Goal: Task Accomplishment & Management: Use online tool/utility

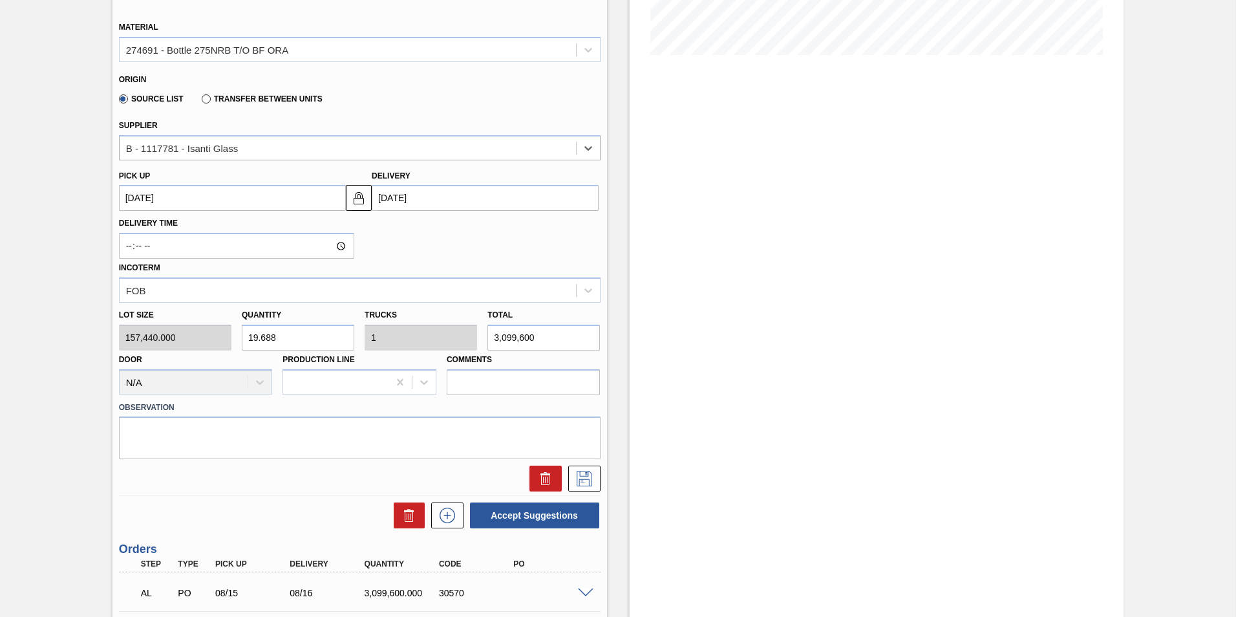
scroll to position [259, 0]
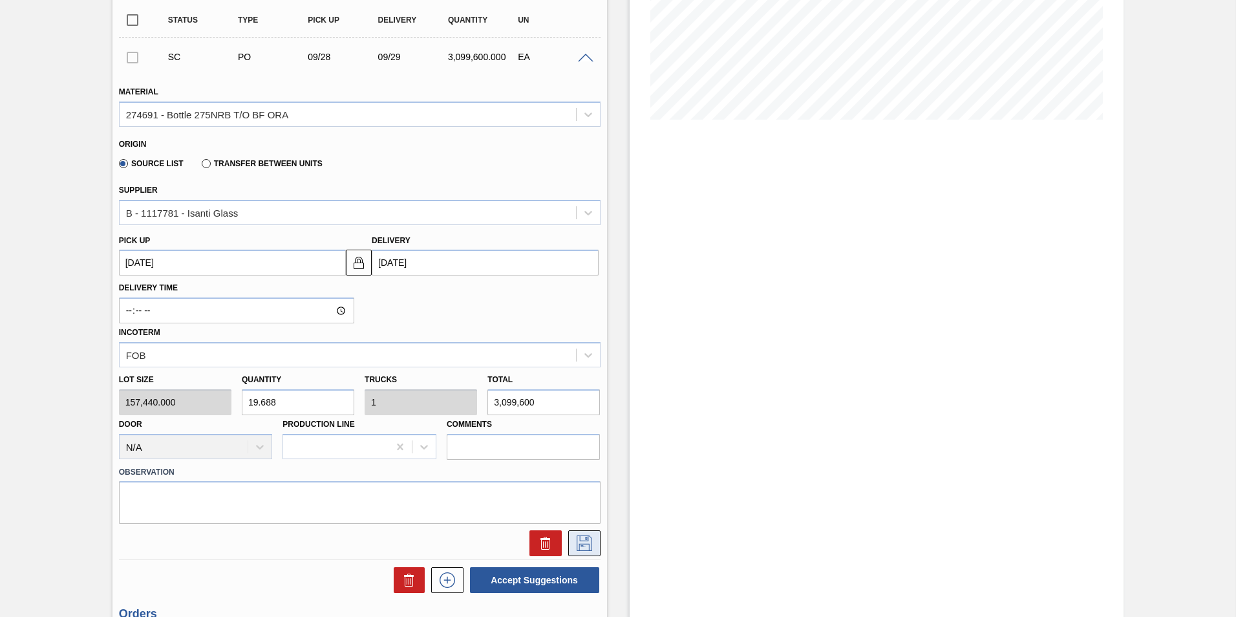
click at [583, 542] on icon at bounding box center [584, 543] width 21 height 16
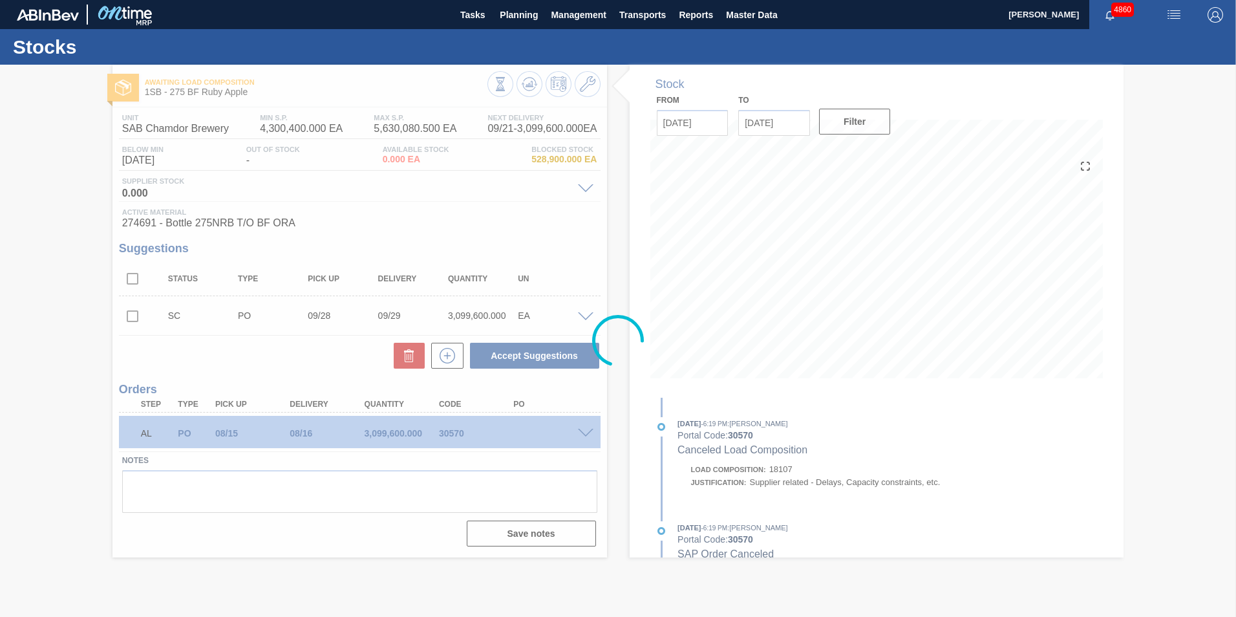
scroll to position [0, 0]
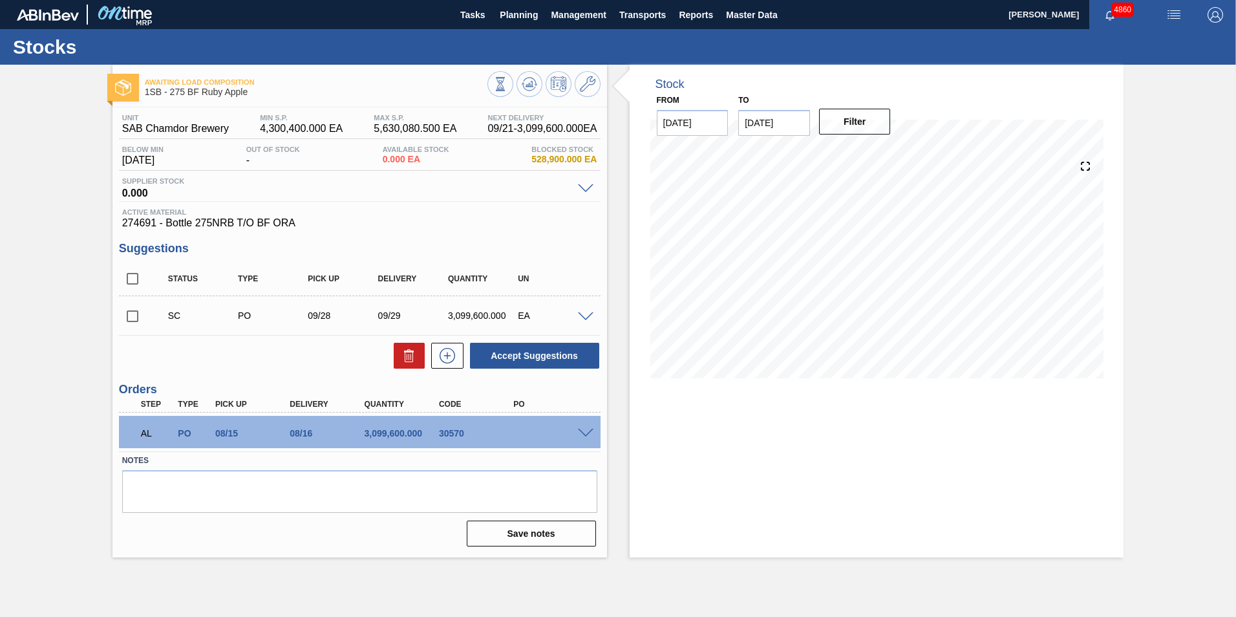
click at [581, 316] on span at bounding box center [586, 317] width 16 height 10
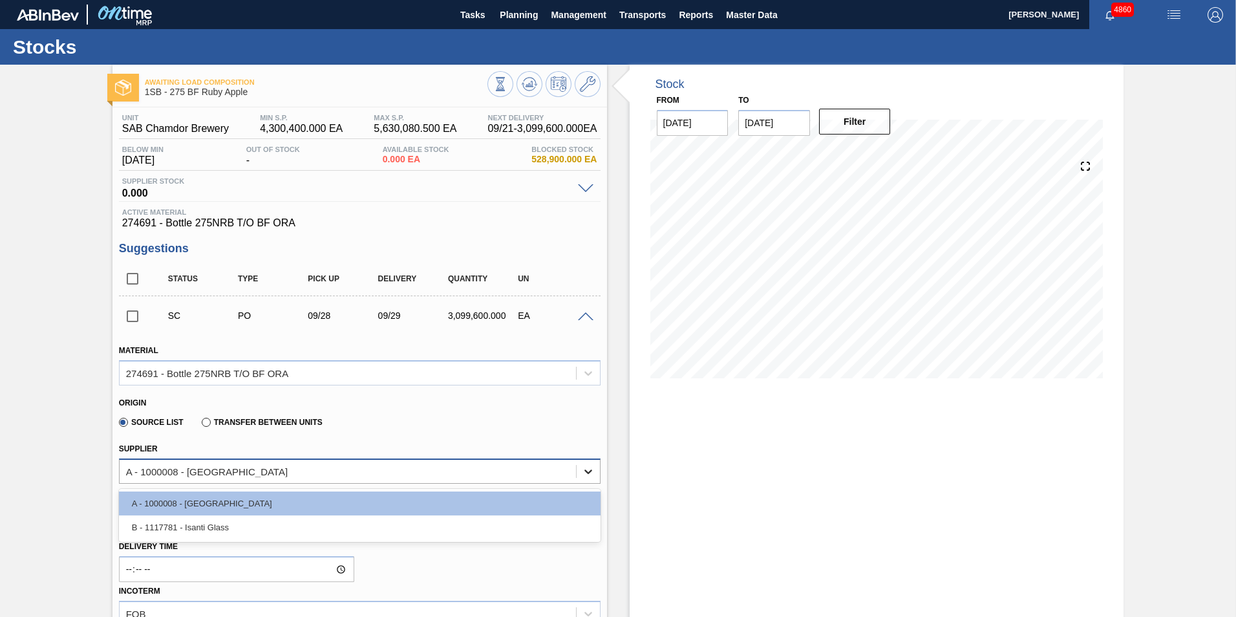
click at [586, 470] on icon at bounding box center [588, 471] width 13 height 13
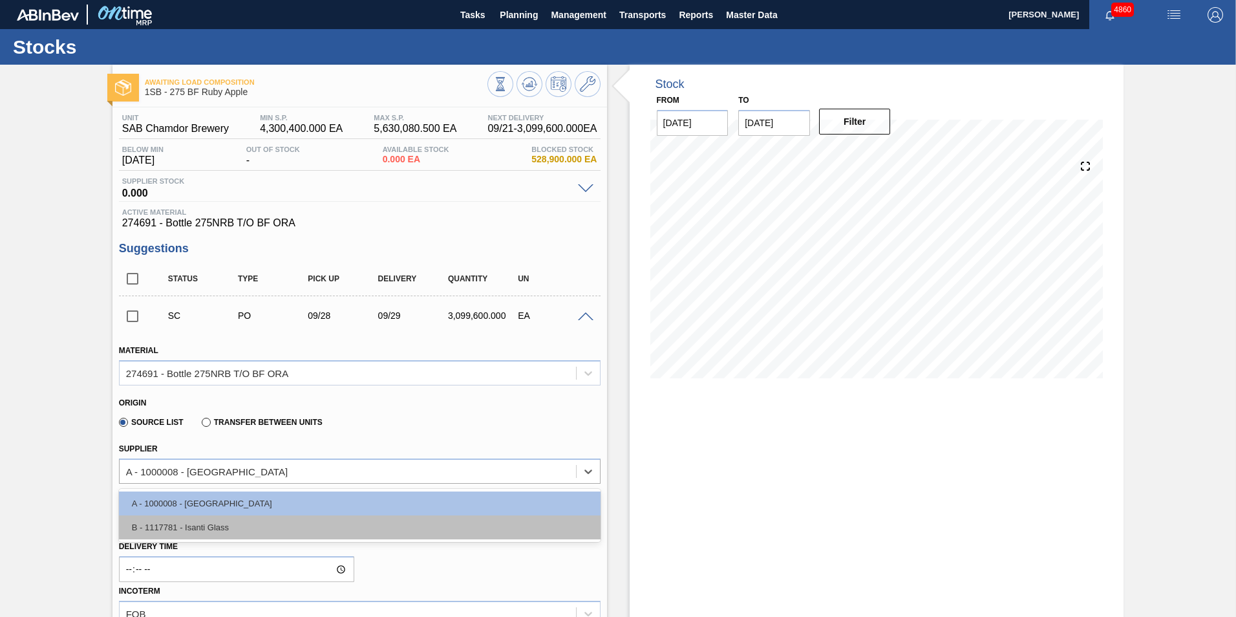
click at [217, 524] on div "B - 1117781 - Isanti Glass" at bounding box center [360, 527] width 482 height 24
type input "157,440.000"
type input "19.688"
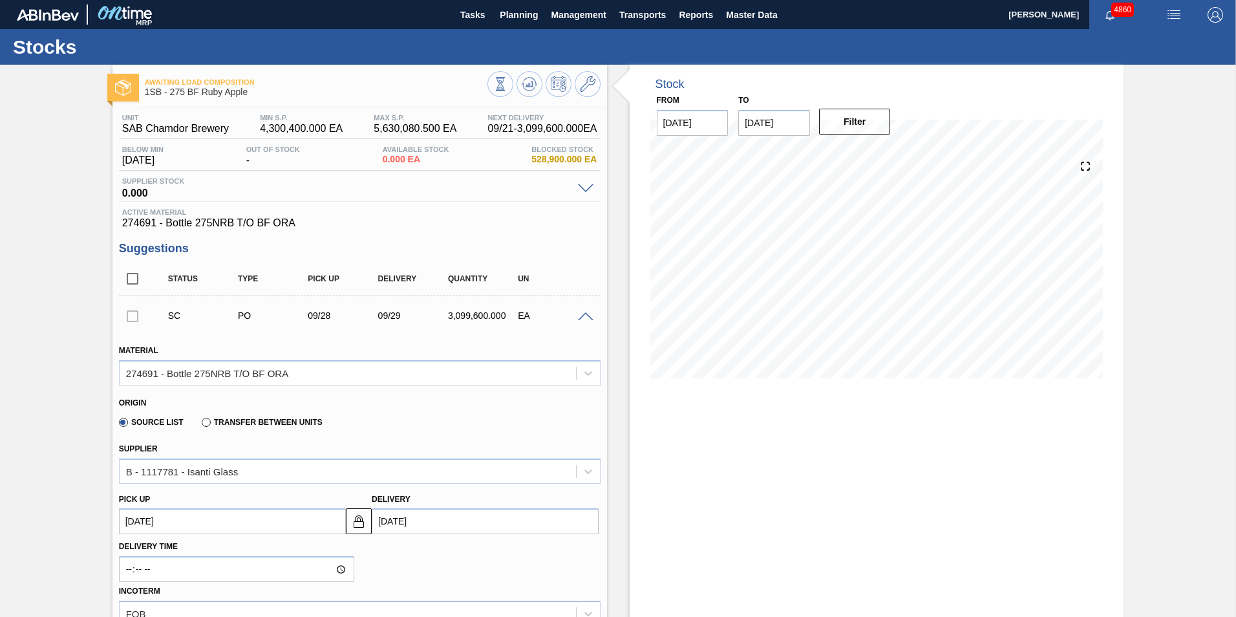
click at [392, 420] on div "Source List Transfer between Units" at bounding box center [354, 419] width 471 height 25
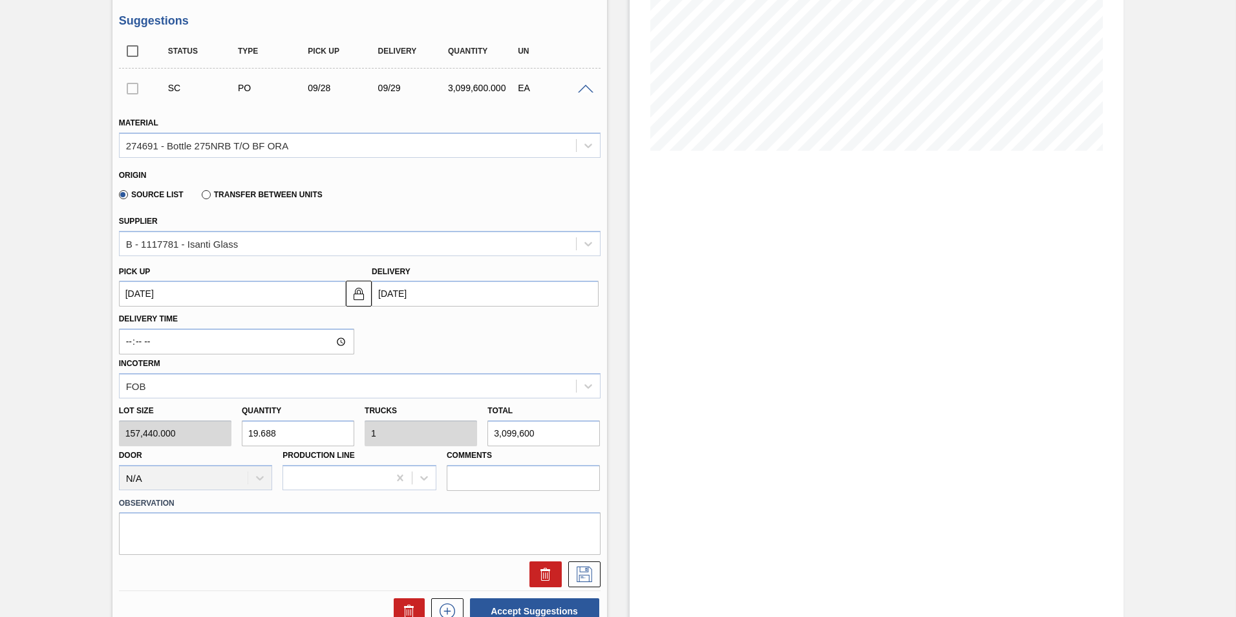
scroll to position [259, 0]
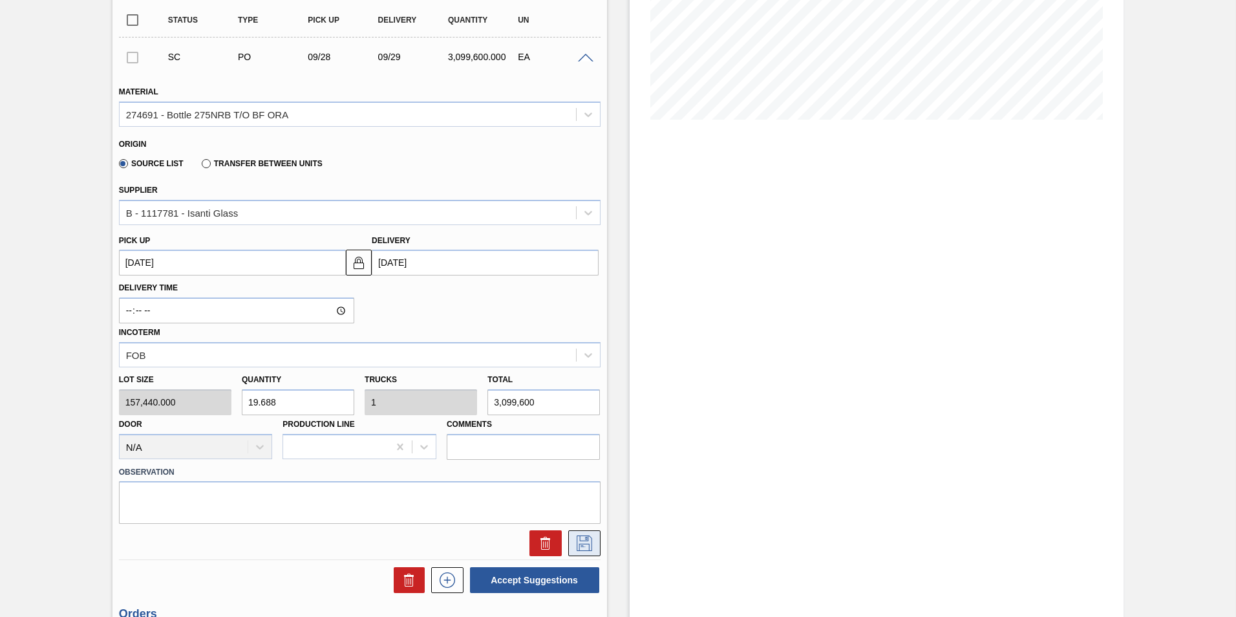
click at [586, 546] on icon at bounding box center [584, 543] width 21 height 16
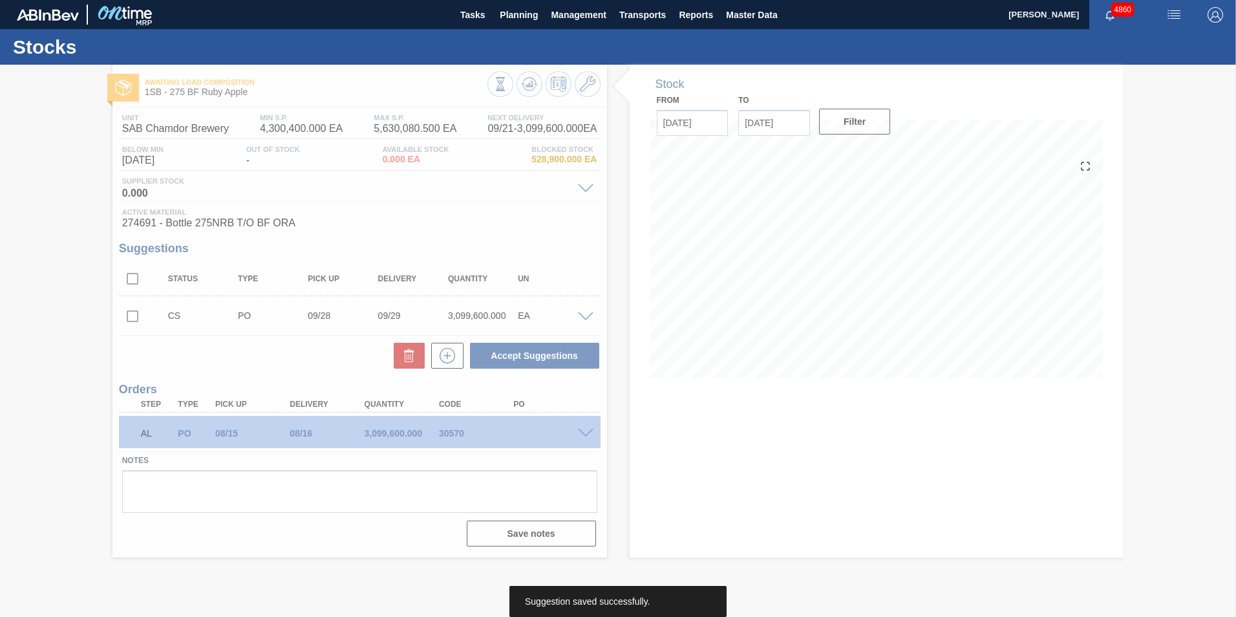
scroll to position [0, 0]
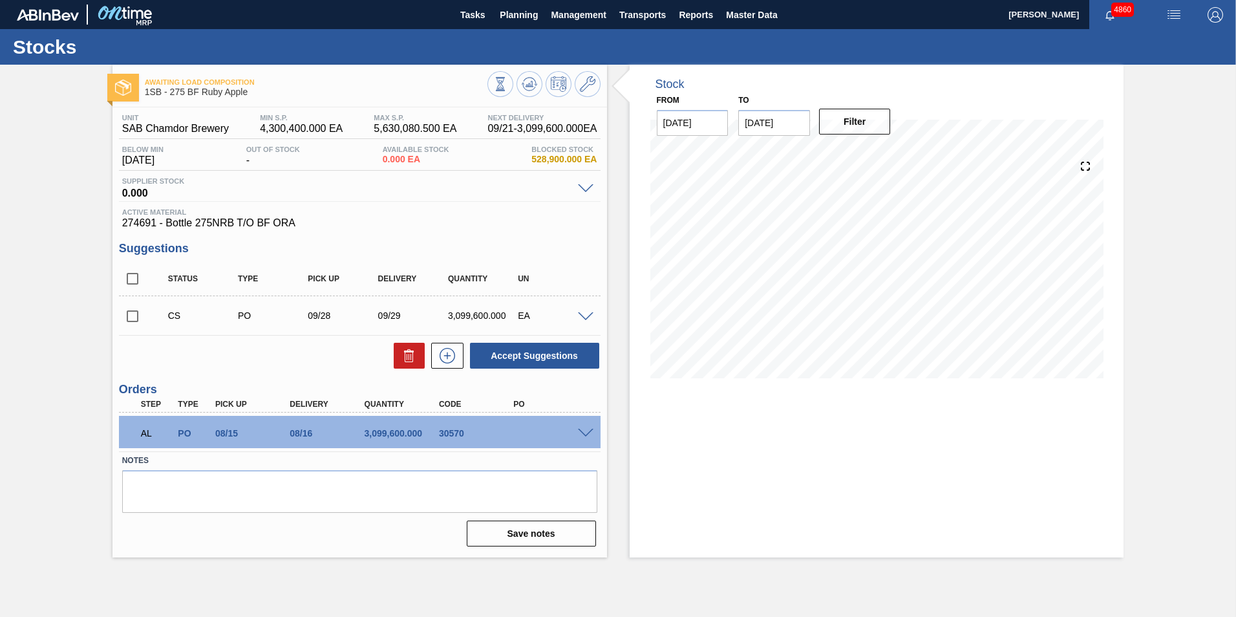
click at [584, 317] on span at bounding box center [586, 317] width 16 height 10
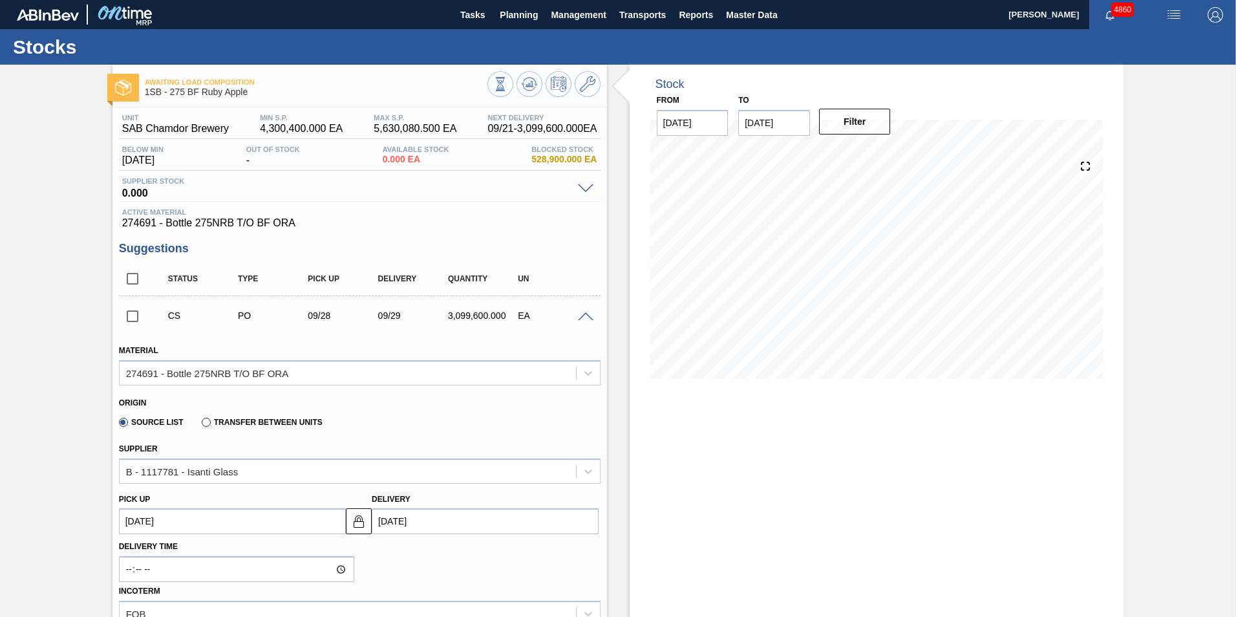
click at [583, 317] on span at bounding box center [586, 317] width 16 height 10
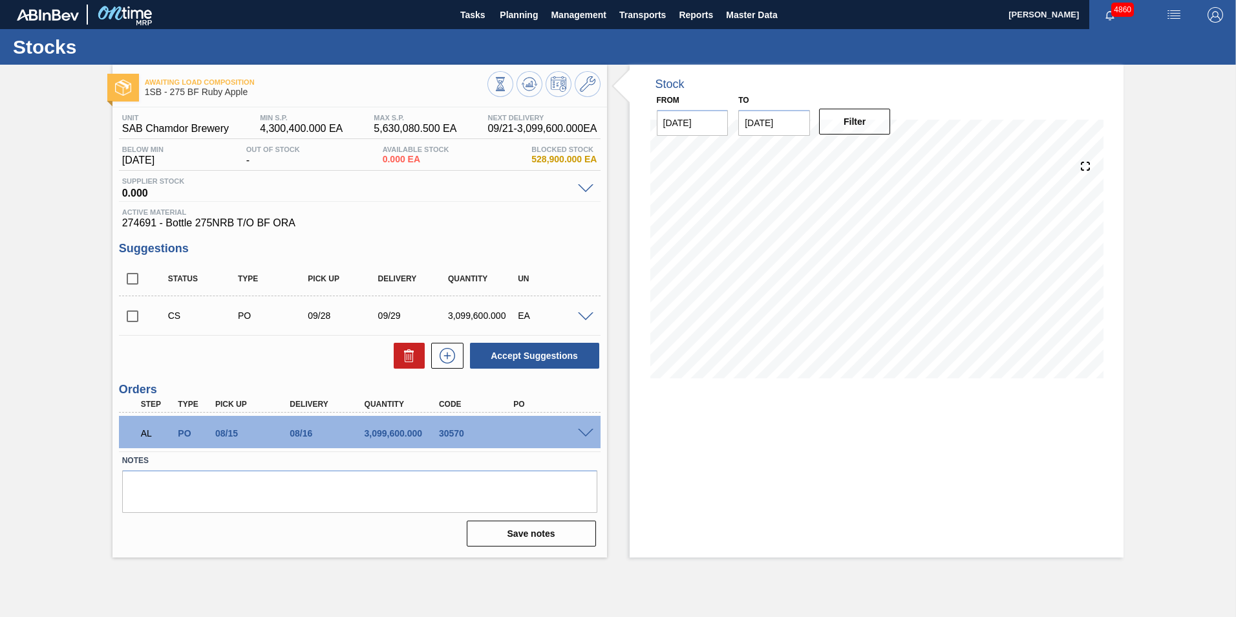
click at [132, 311] on input "checkbox" at bounding box center [132, 316] width 27 height 27
click at [525, 359] on button "Accept Suggestions" at bounding box center [534, 356] width 129 height 26
checkbox input "false"
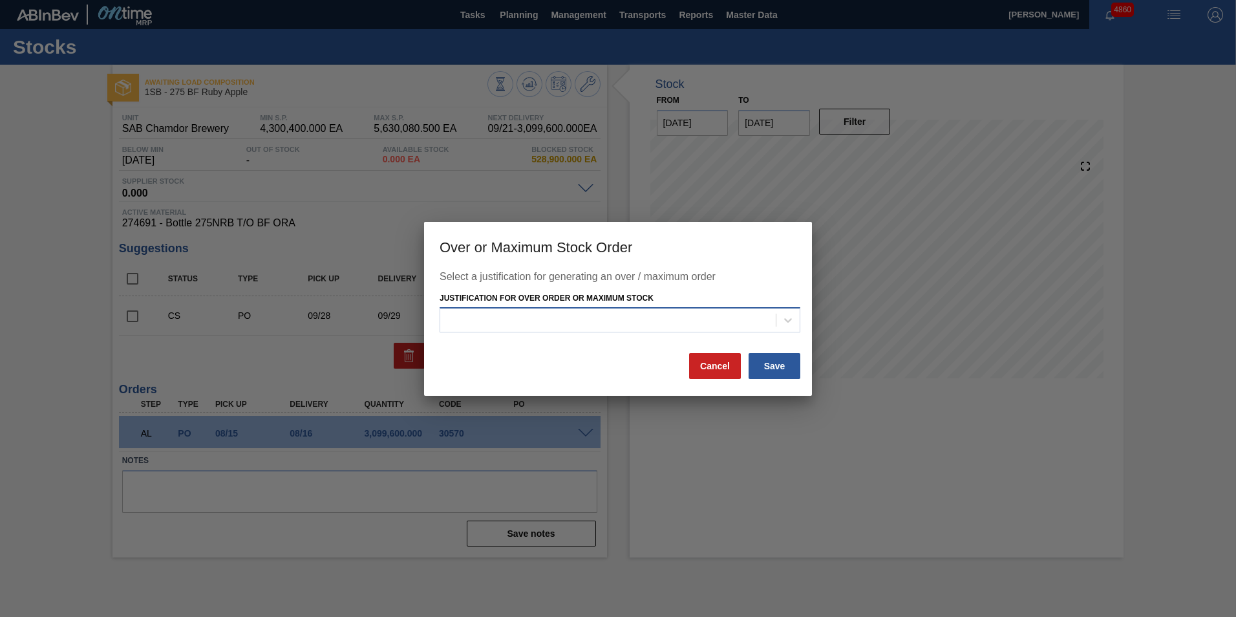
click at [628, 319] on div at bounding box center [608, 320] width 336 height 19
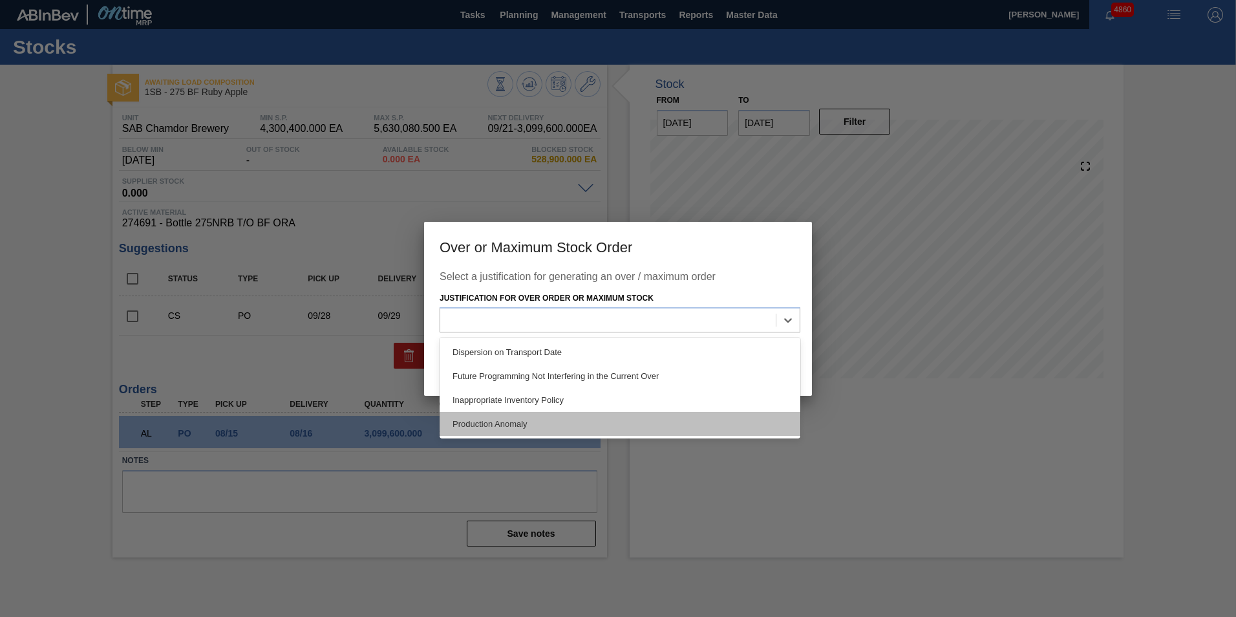
click at [492, 418] on div "Production Anomaly" at bounding box center [620, 424] width 361 height 24
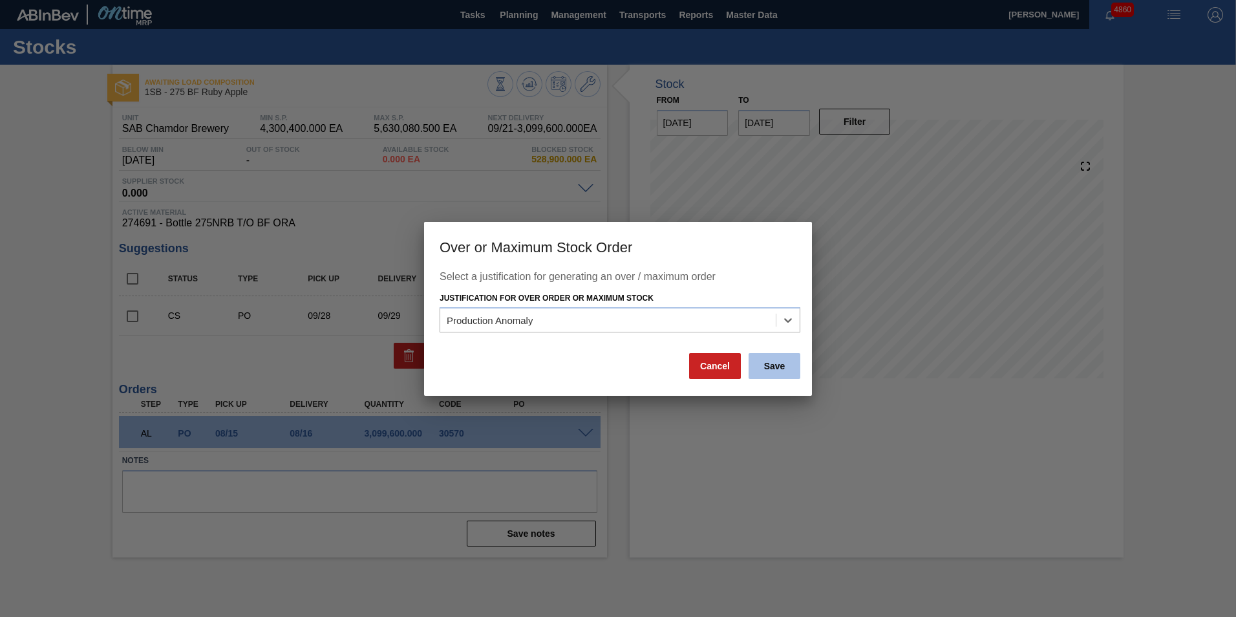
click at [777, 370] on button "Save" at bounding box center [775, 366] width 52 height 26
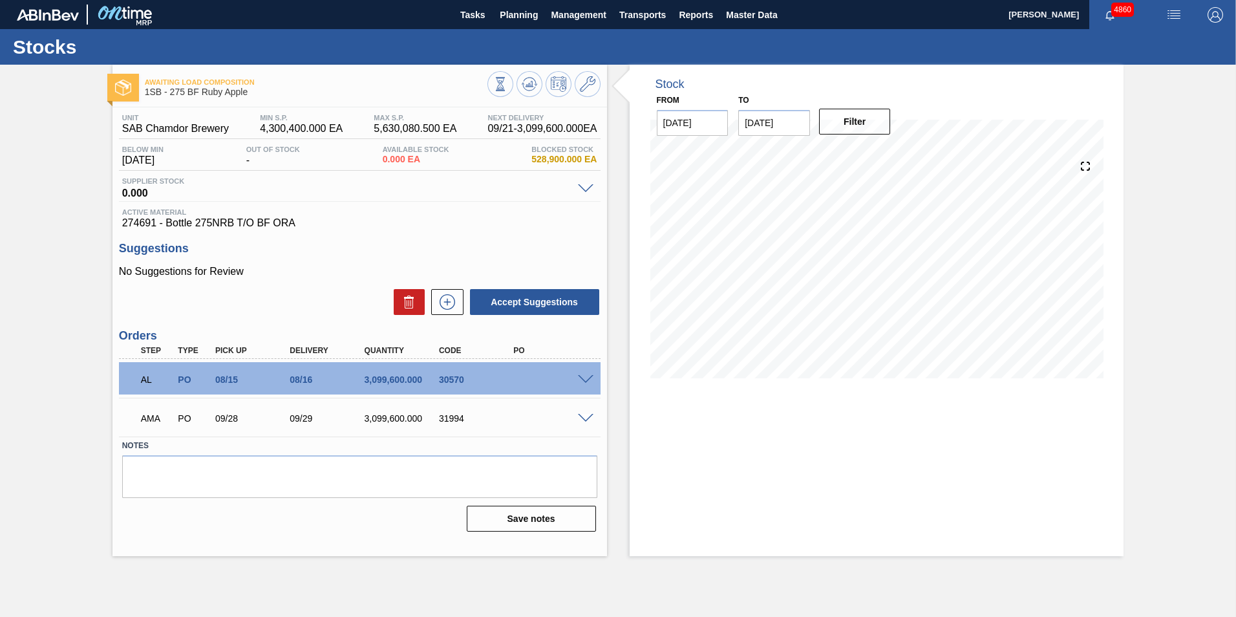
click at [585, 418] on span at bounding box center [586, 419] width 16 height 10
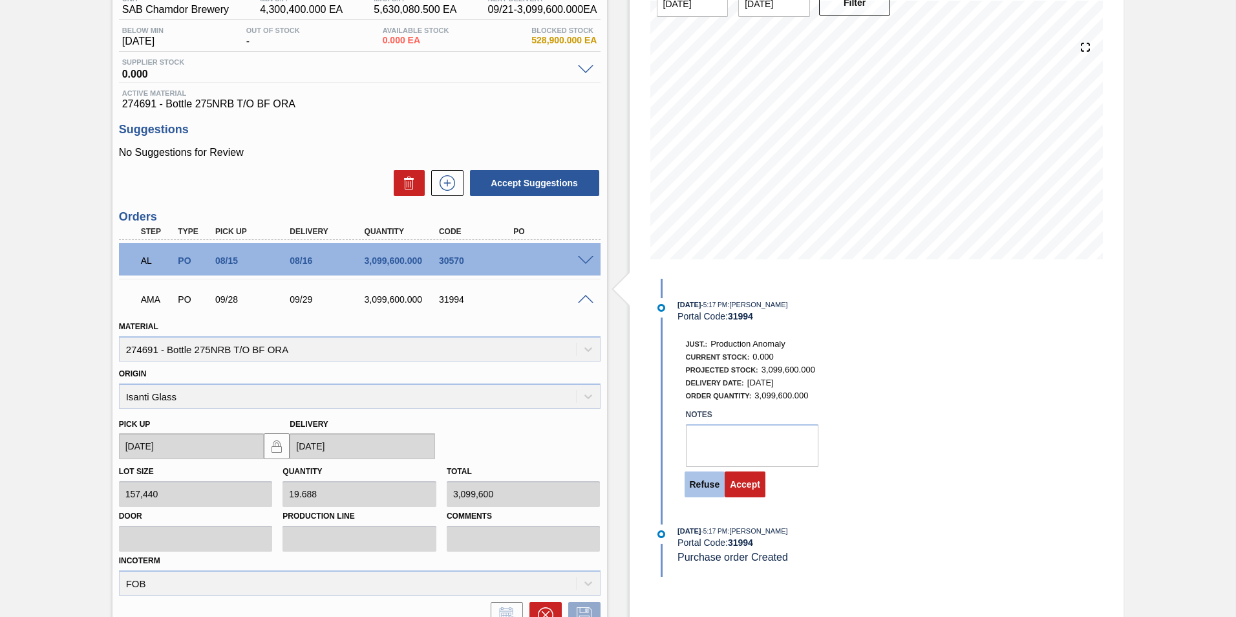
scroll to position [129, 0]
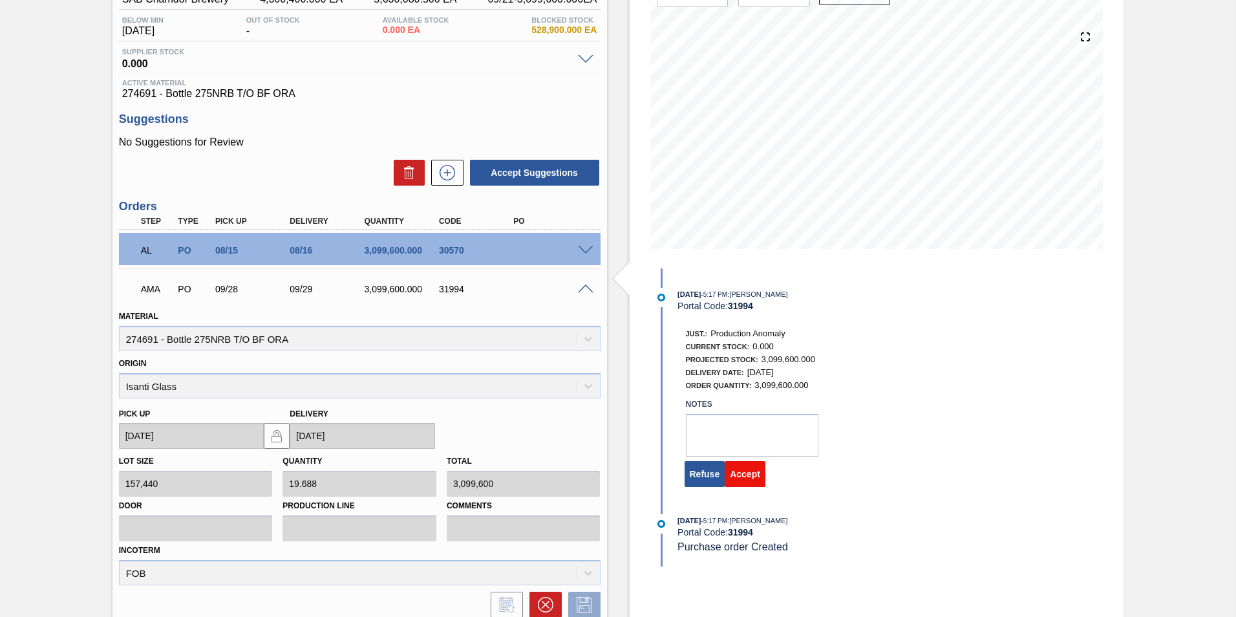
click at [740, 477] on button "Accept" at bounding box center [745, 474] width 41 height 26
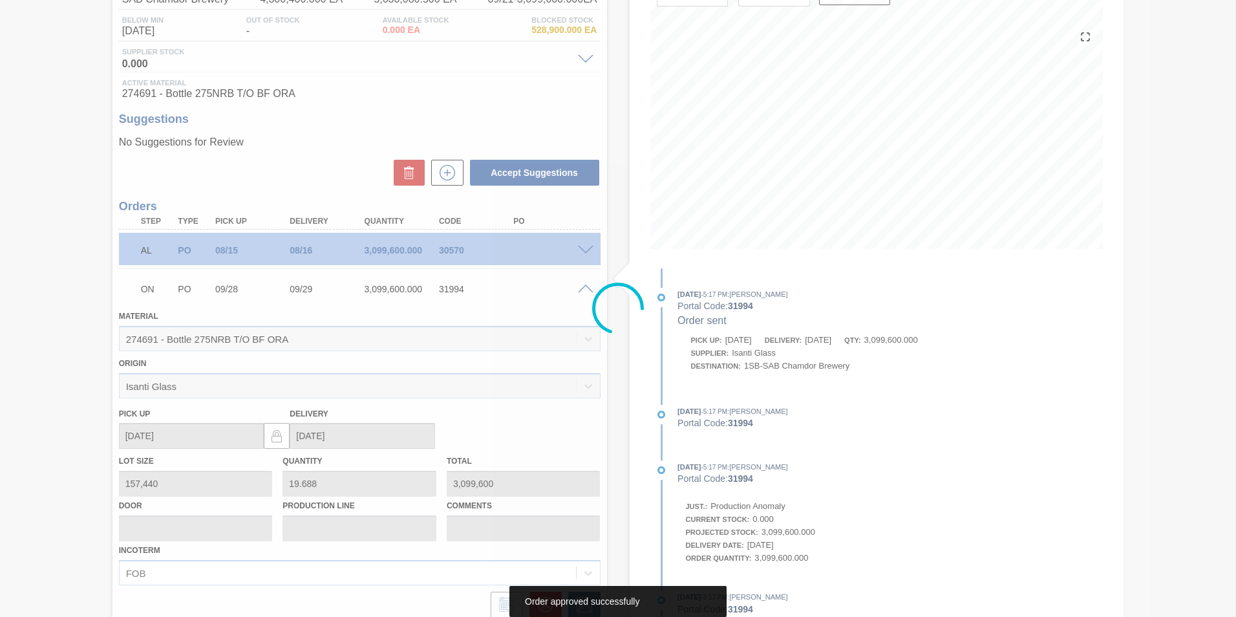
scroll to position [0, 0]
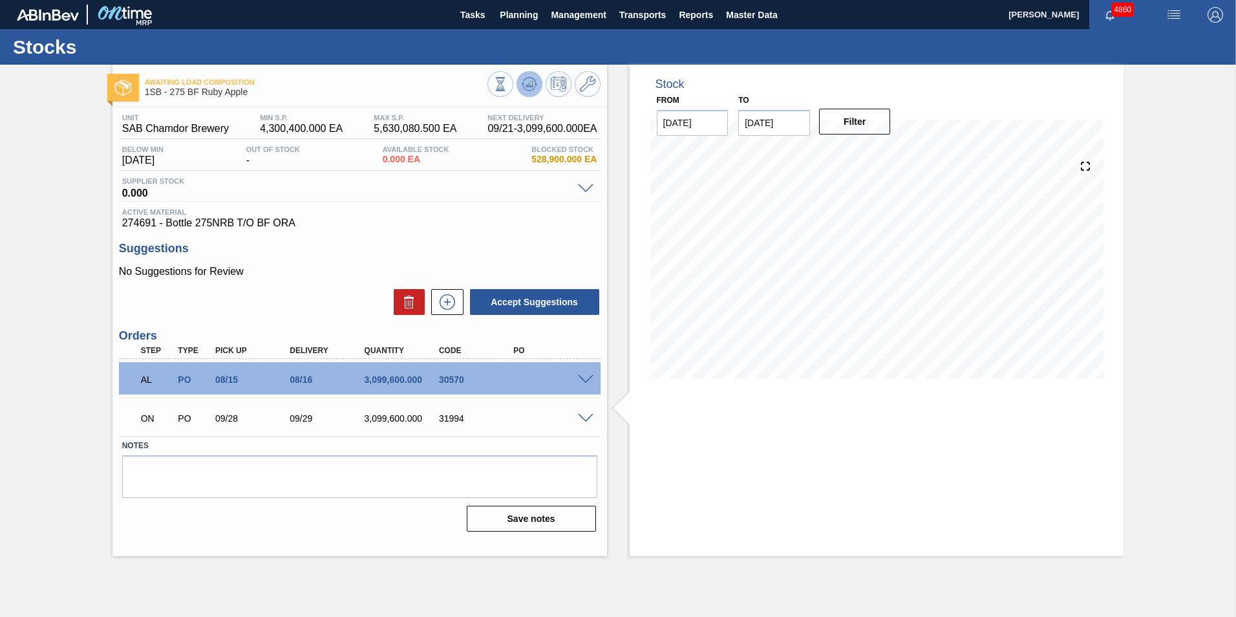
click at [530, 82] on icon at bounding box center [530, 84] width 16 height 16
drag, startPoint x: 563, startPoint y: 416, endPoint x: 512, endPoint y: 417, distance: 51.1
click at [512, 417] on div "4504419238" at bounding box center [551, 418] width 83 height 10
copy div "4504419238"
